Goal: Information Seeking & Learning: Learn about a topic

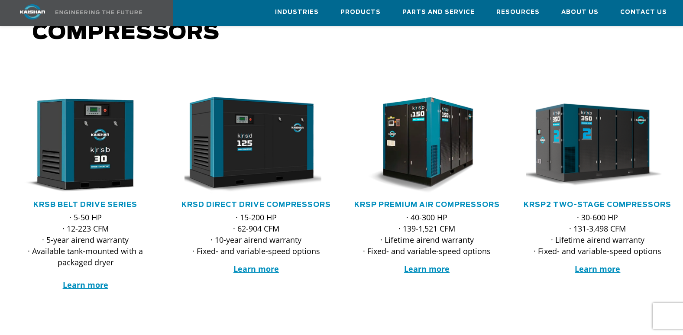
scroll to position [105, 0]
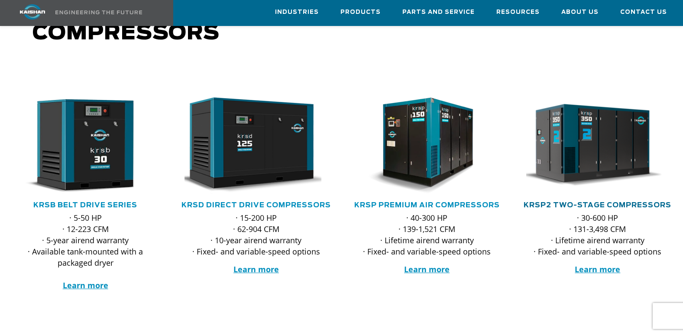
click at [602, 202] on link "KRSP2 Two-Stage Compressors" at bounding box center [597, 205] width 148 height 7
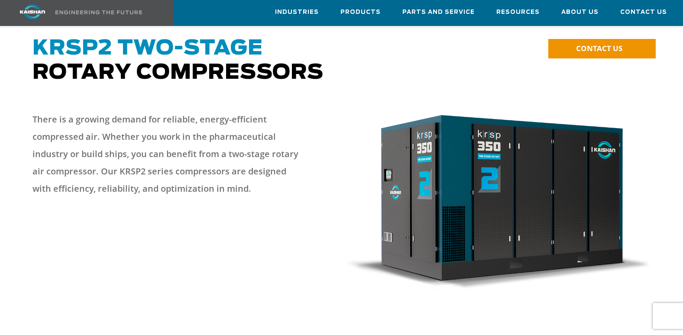
scroll to position [66, 0]
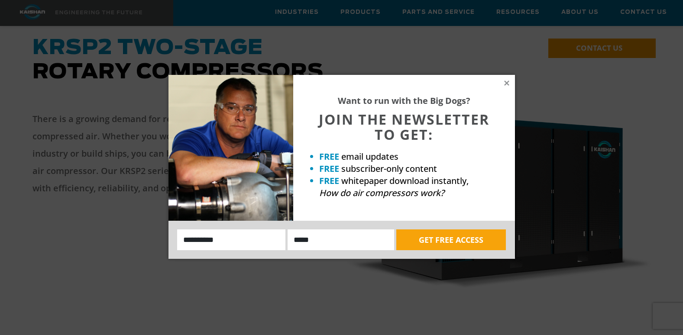
click at [506, 78] on div "Want to run with the Big Dogs? JOIN THE NEWSLETTER TO GET: FREE email updates F…" at bounding box center [404, 148] width 222 height 146
click at [506, 81] on icon at bounding box center [507, 83] width 8 height 8
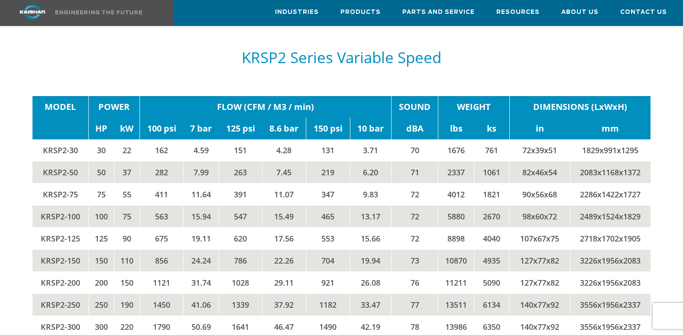
scroll to position [1696, 0]
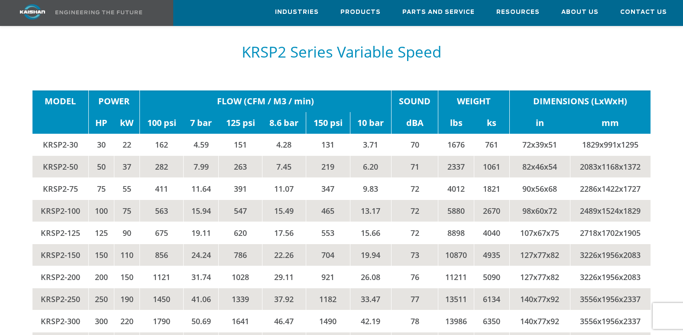
click at [502, 222] on td "4040" at bounding box center [492, 233] width 36 height 22
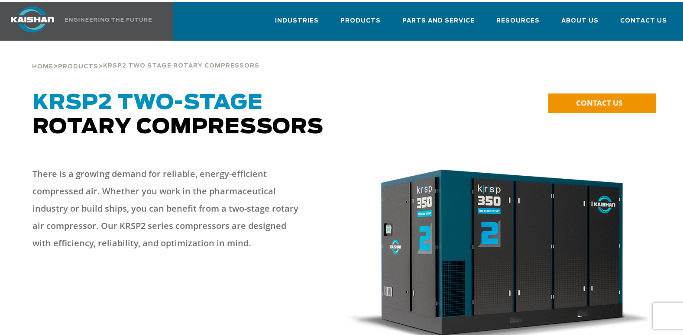
scroll to position [0, 0]
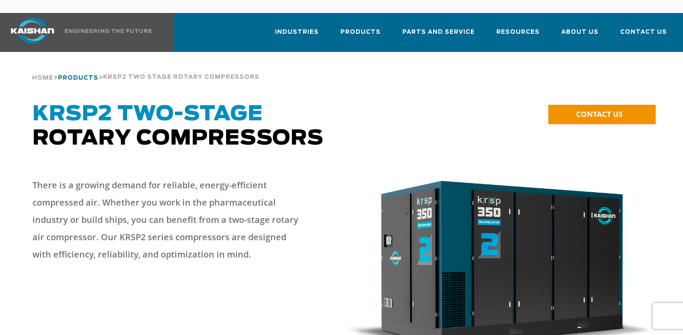
click at [76, 75] on span "Products" at bounding box center [78, 78] width 40 height 6
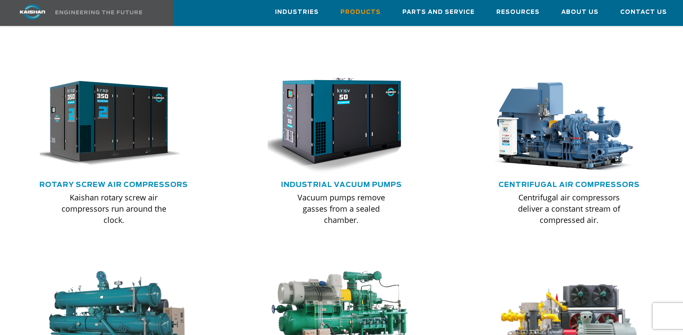
scroll to position [530, 0]
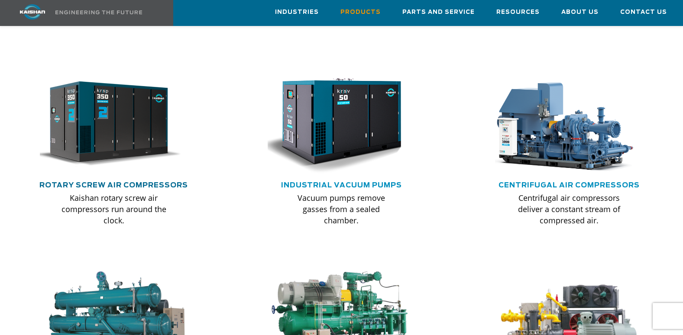
click at [96, 182] on link "Rotary Screw Air Compressors" at bounding box center [113, 185] width 149 height 7
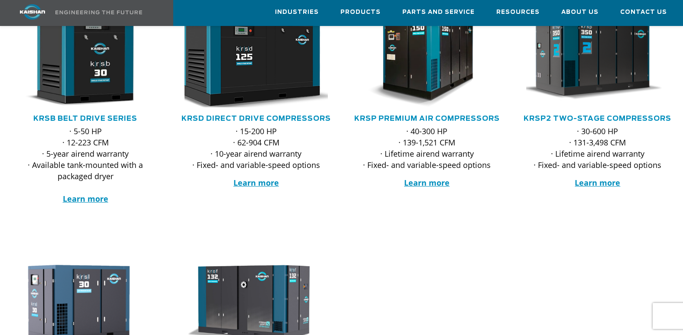
scroll to position [192, 0]
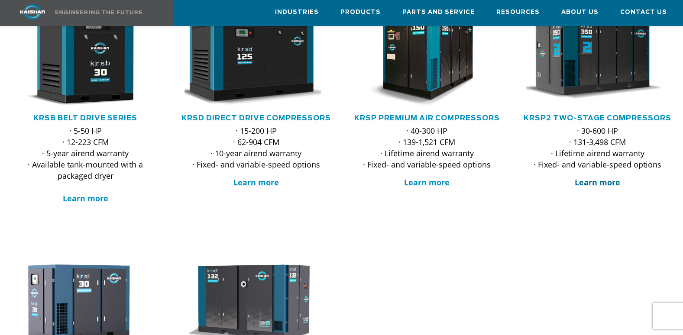
click at [604, 177] on strong "Learn more" at bounding box center [597, 182] width 45 height 10
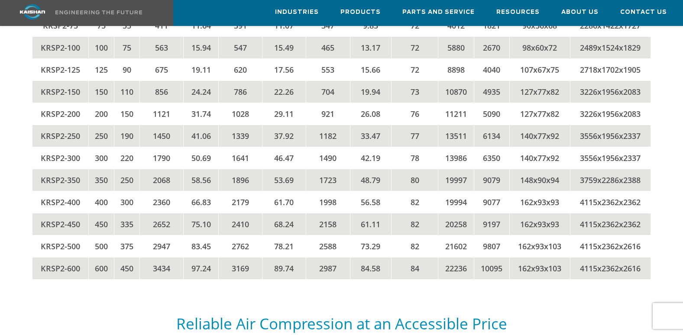
scroll to position [1859, 0]
